Goal: Task Accomplishment & Management: Manage account settings

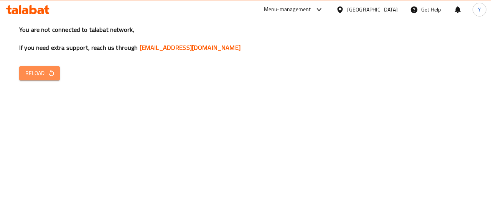
click at [47, 72] on span "Reload" at bounding box center [39, 74] width 28 height 10
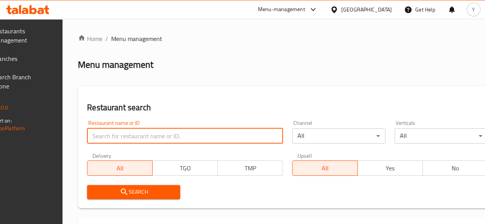
click at [166, 132] on input "search" at bounding box center [185, 135] width 196 height 15
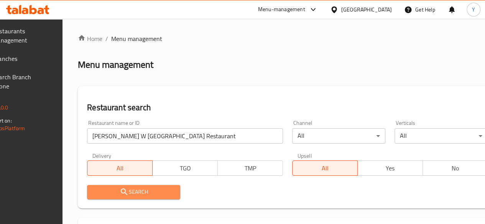
click at [165, 192] on span "Search" at bounding box center [133, 192] width 81 height 10
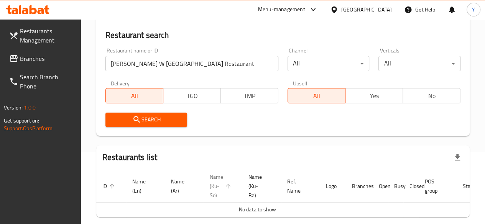
scroll to position [73, 0]
click at [160, 115] on span "Search" at bounding box center [147, 120] width 70 height 10
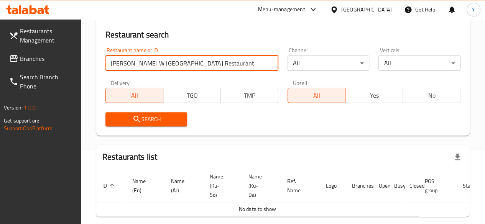
click at [172, 69] on input "Alman W Alsalwa Restaurant" at bounding box center [191, 63] width 173 height 15
click button "Search" at bounding box center [146, 119] width 82 height 14
drag, startPoint x: 157, startPoint y: 64, endPoint x: 276, endPoint y: 67, distance: 118.5
click at [276, 67] on div "Restaurant name or ID Alman W Alsalwa Restaurant Restaurant name or ID Channel …" at bounding box center [283, 87] width 364 height 88
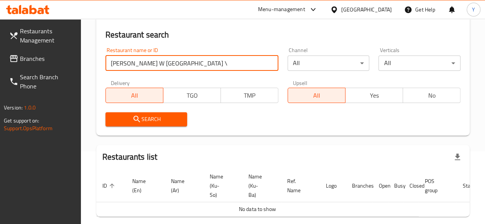
scroll to position [0, 0]
click button "Search" at bounding box center [146, 119] width 82 height 14
click at [167, 62] on input "Alman W Alsalwa \" at bounding box center [191, 63] width 173 height 15
type input "Alman W Alsalwa"
click button "Search" at bounding box center [146, 119] width 82 height 14
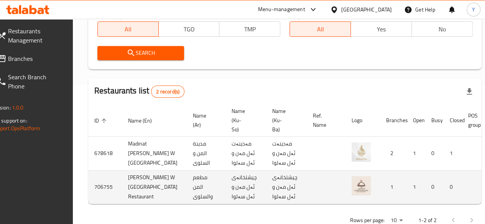
scroll to position [0, 78]
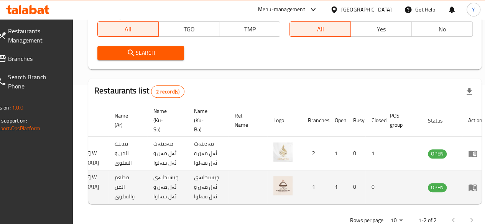
click at [468, 189] on icon "enhanced table" at bounding box center [472, 187] width 9 height 9
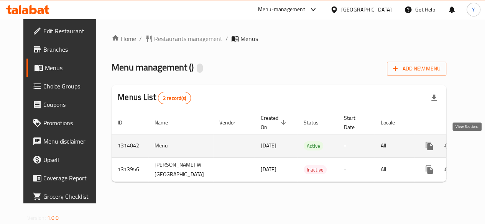
click at [480, 150] on icon "enhanced table" at bounding box center [484, 145] width 9 height 9
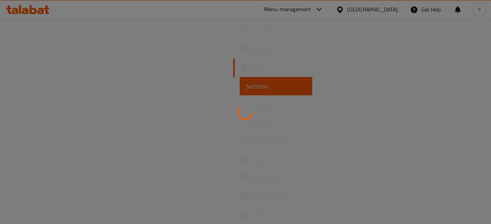
click at [205, 69] on div at bounding box center [245, 112] width 491 height 224
click at [32, 86] on div at bounding box center [245, 112] width 491 height 224
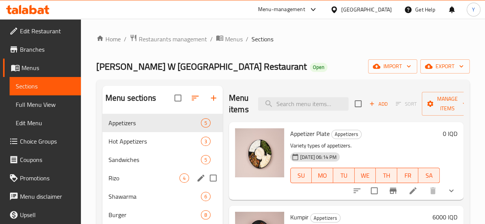
scroll to position [79, 0]
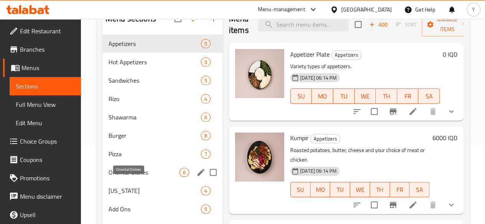
click at [146, 177] on span "Oriental Dishes" at bounding box center [143, 172] width 71 height 9
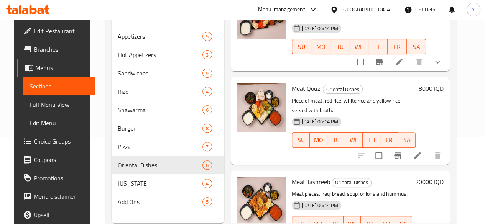
scroll to position [51, 0]
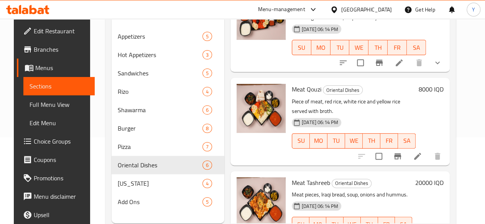
click at [443, 90] on h6 "8000 IQD" at bounding box center [431, 89] width 25 height 11
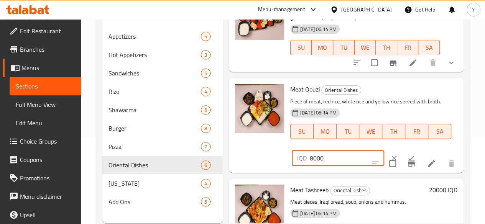
drag, startPoint x: 301, startPoint y: 157, endPoint x: 266, endPoint y: 159, distance: 35.0
click at [292, 159] on div "IQD 8000 ​" at bounding box center [338, 158] width 92 height 15
type input "20000"
click at [402, 154] on button "ok" at bounding box center [410, 158] width 17 height 17
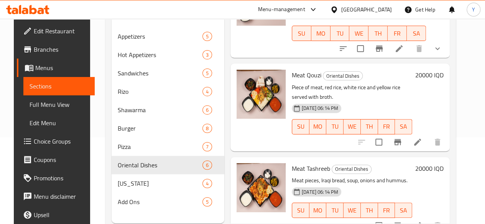
scroll to position [0, 0]
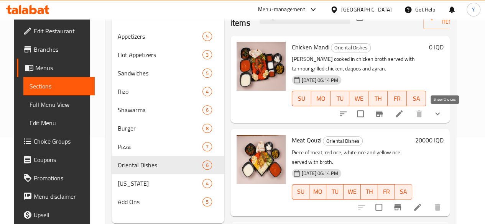
click at [442, 117] on icon "show more" at bounding box center [437, 113] width 9 height 9
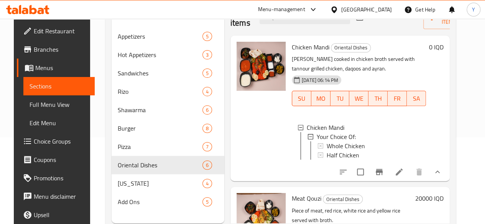
scroll to position [1, 0]
click at [402, 176] on icon at bounding box center [399, 172] width 7 height 7
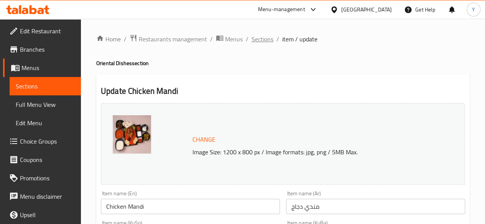
click at [265, 41] on span "Sections" at bounding box center [262, 38] width 22 height 9
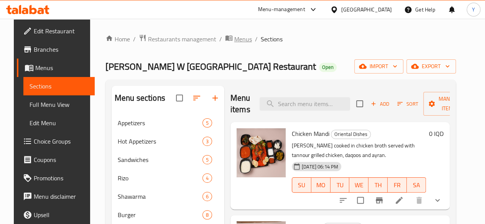
click at [236, 36] on span "Menus" at bounding box center [243, 38] width 18 height 9
